Goal: Go to known website: Go to known website

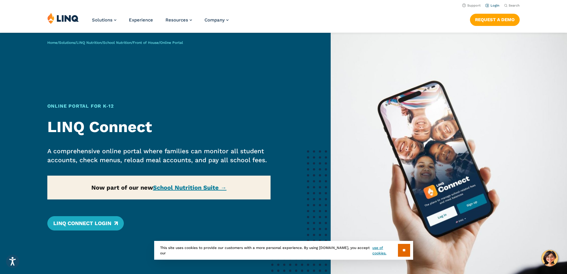
click at [486, 7] on link "Login" at bounding box center [493, 6] width 14 height 4
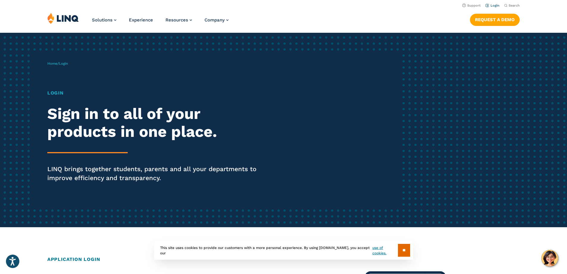
click at [486, 7] on link "Login" at bounding box center [493, 6] width 14 height 4
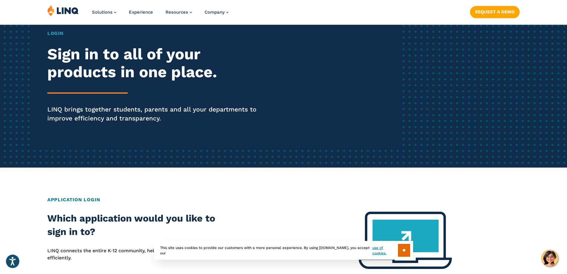
drag, startPoint x: 80, startPoint y: 133, endPoint x: 69, endPoint y: 136, distance: 11.5
click at [80, 133] on div "Login Sign in to all of your products in one place. LINQ brings together studen…" at bounding box center [156, 85] width 219 height 110
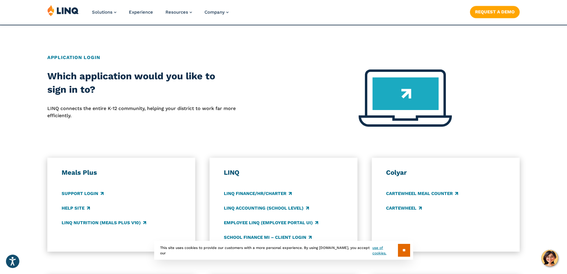
scroll to position [209, 0]
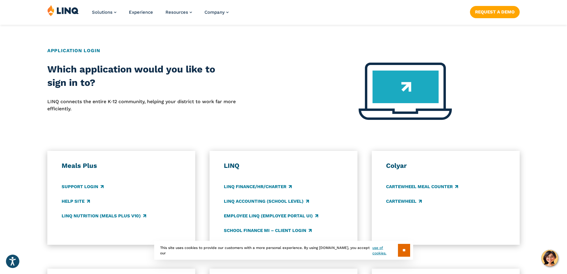
click at [166, 90] on h2 "Which application would you like to sign in to?" at bounding box center [141, 76] width 189 height 27
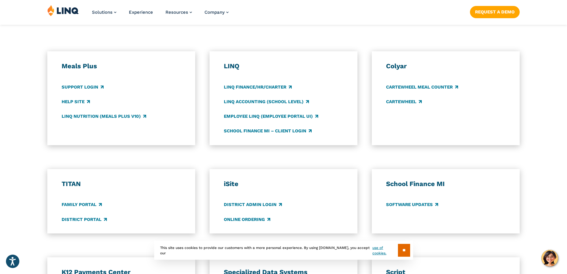
scroll to position [328, 0]
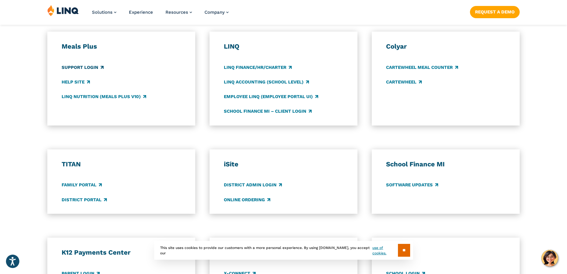
click at [76, 71] on link "Support Login" at bounding box center [83, 67] width 42 height 7
